Goal: Use online tool/utility: Utilize a website feature to perform a specific function

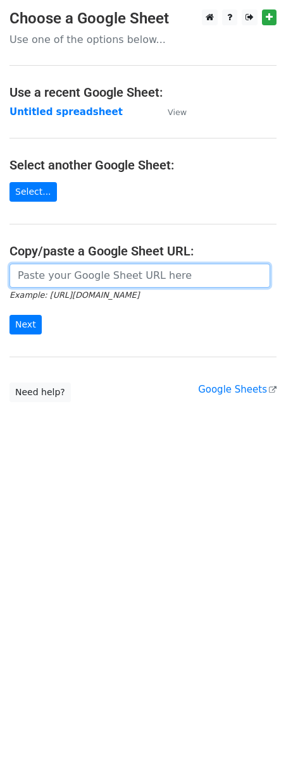
click at [77, 281] on input "url" at bounding box center [139, 276] width 261 height 24
paste input "[URL][DOMAIN_NAME]"
type input "[URL][DOMAIN_NAME]"
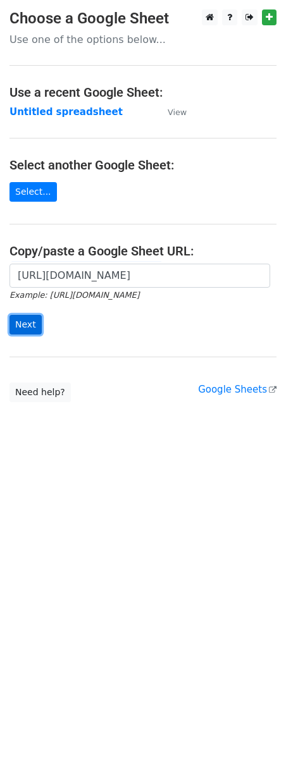
click at [23, 328] on input "Next" at bounding box center [25, 325] width 32 height 20
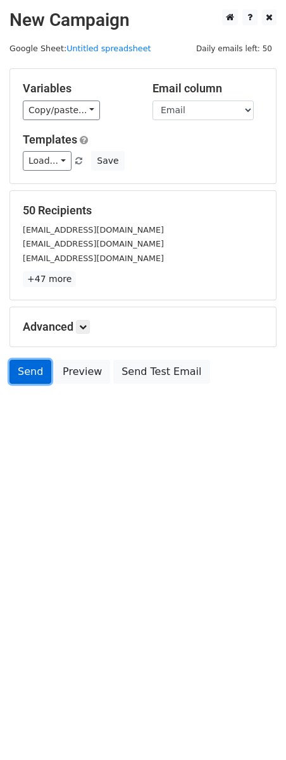
click at [20, 374] on link "Send" at bounding box center [30, 372] width 42 height 24
